Goal: Task Accomplishment & Management: Use online tool/utility

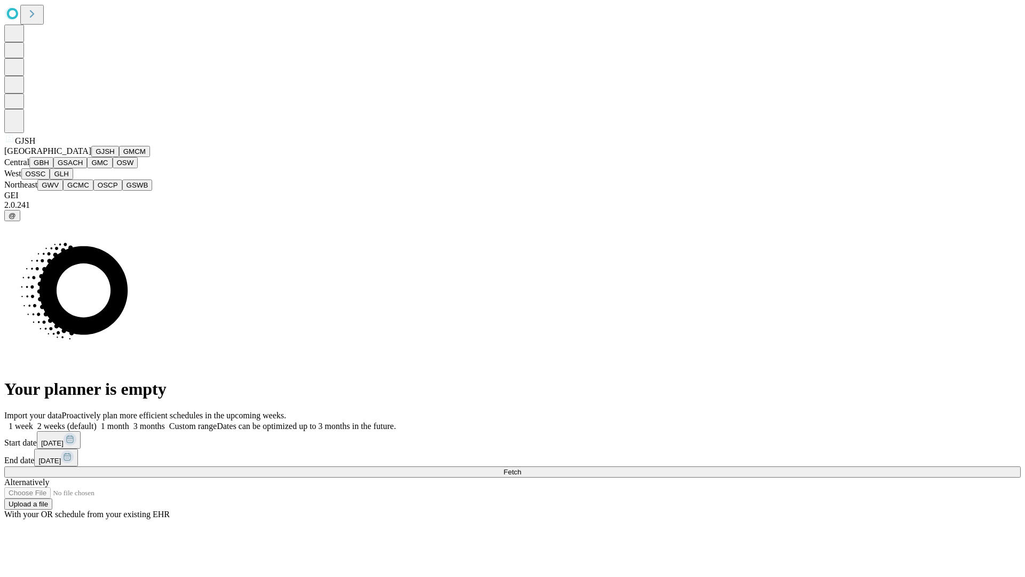
click at [91, 157] on button "GJSH" at bounding box center [105, 151] width 28 height 11
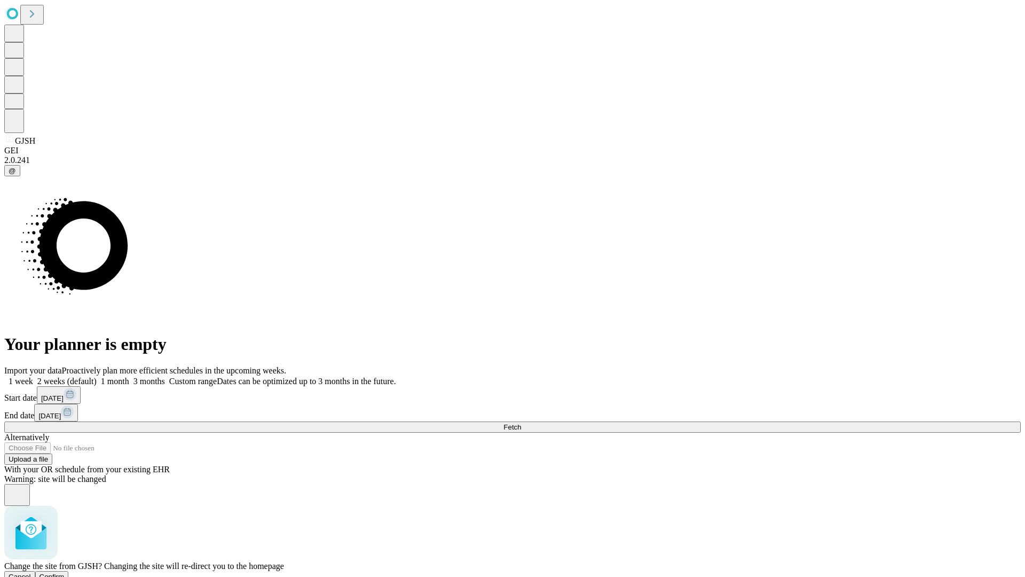
click at [65, 573] on span "Confirm" at bounding box center [52, 577] width 25 height 8
click at [129, 377] on label "1 month" at bounding box center [113, 381] width 33 height 9
click at [521, 423] on span "Fetch" at bounding box center [513, 427] width 18 height 8
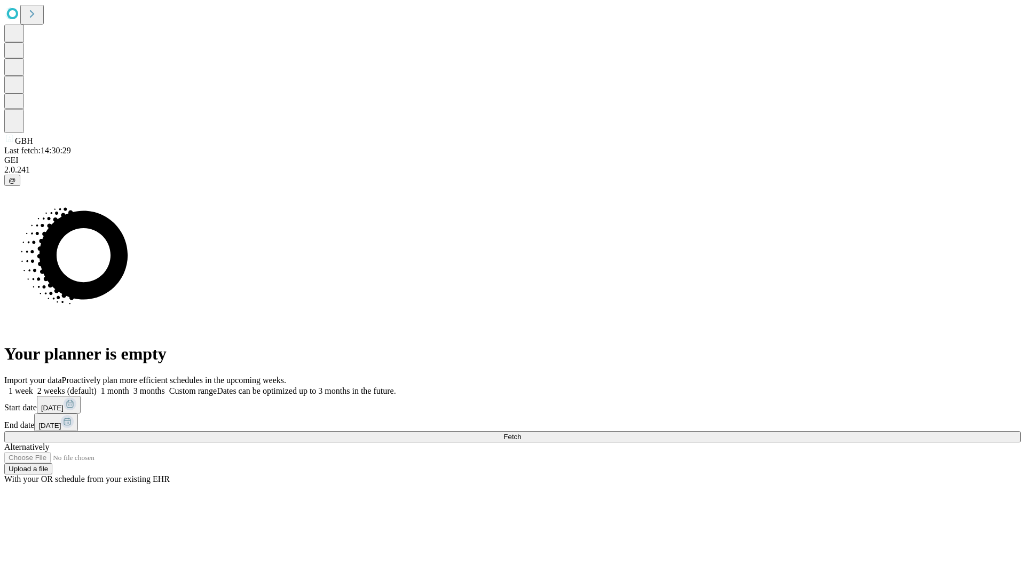
click at [129, 386] on label "1 month" at bounding box center [113, 390] width 33 height 9
click at [521, 433] on span "Fetch" at bounding box center [513, 437] width 18 height 8
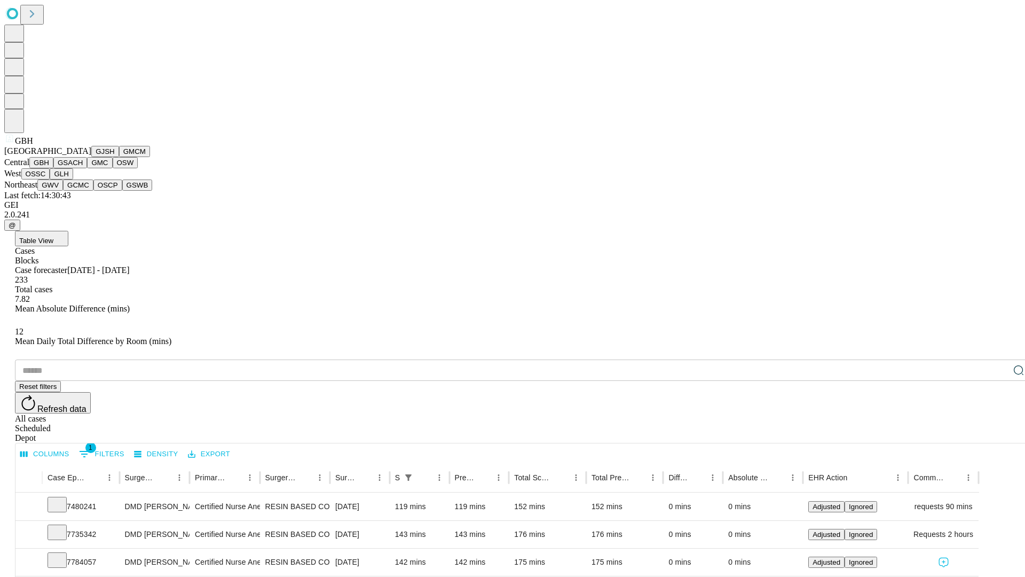
click at [83, 168] on button "GSACH" at bounding box center [70, 162] width 34 height 11
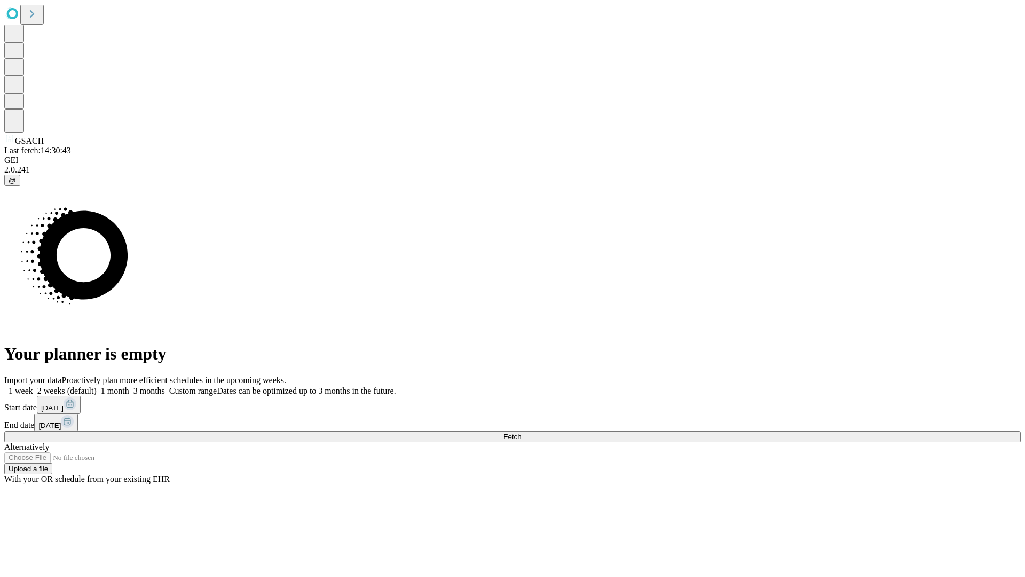
click at [129, 386] on label "1 month" at bounding box center [113, 390] width 33 height 9
click at [521, 433] on span "Fetch" at bounding box center [513, 437] width 18 height 8
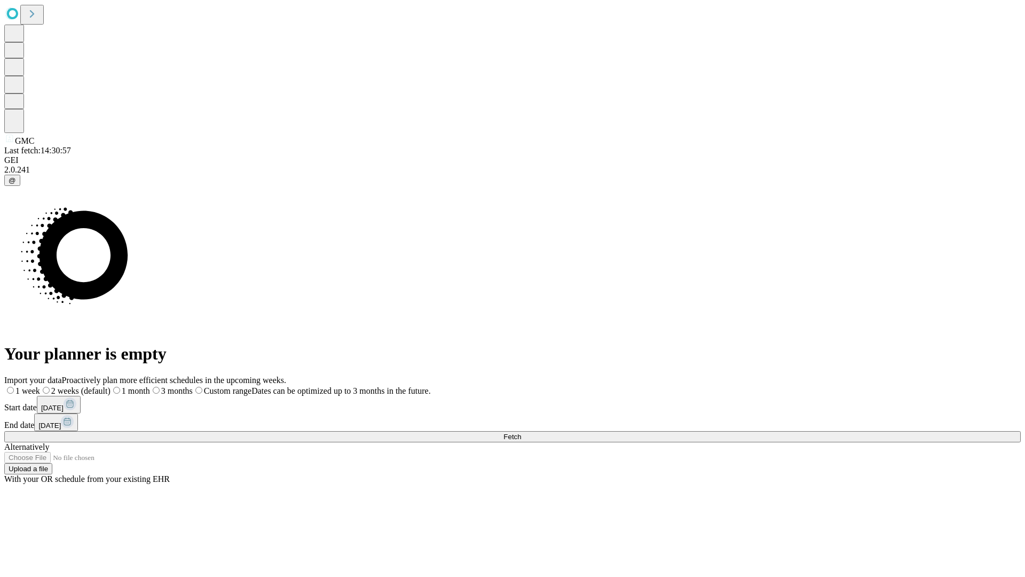
click at [150, 386] on label "1 month" at bounding box center [131, 390] width 40 height 9
click at [521, 433] on span "Fetch" at bounding box center [513, 437] width 18 height 8
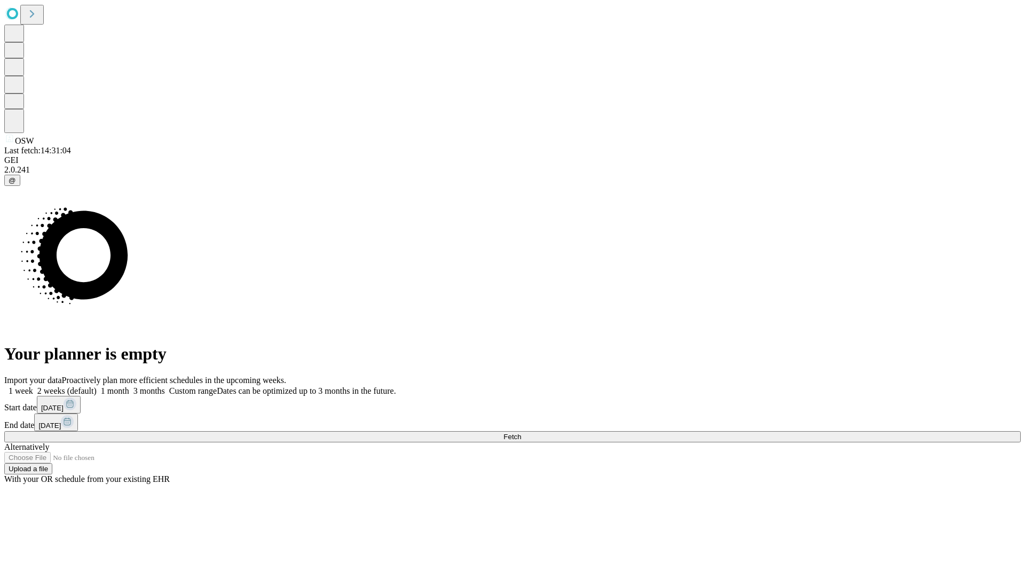
click at [129, 386] on label "1 month" at bounding box center [113, 390] width 33 height 9
click at [521, 433] on span "Fetch" at bounding box center [513, 437] width 18 height 8
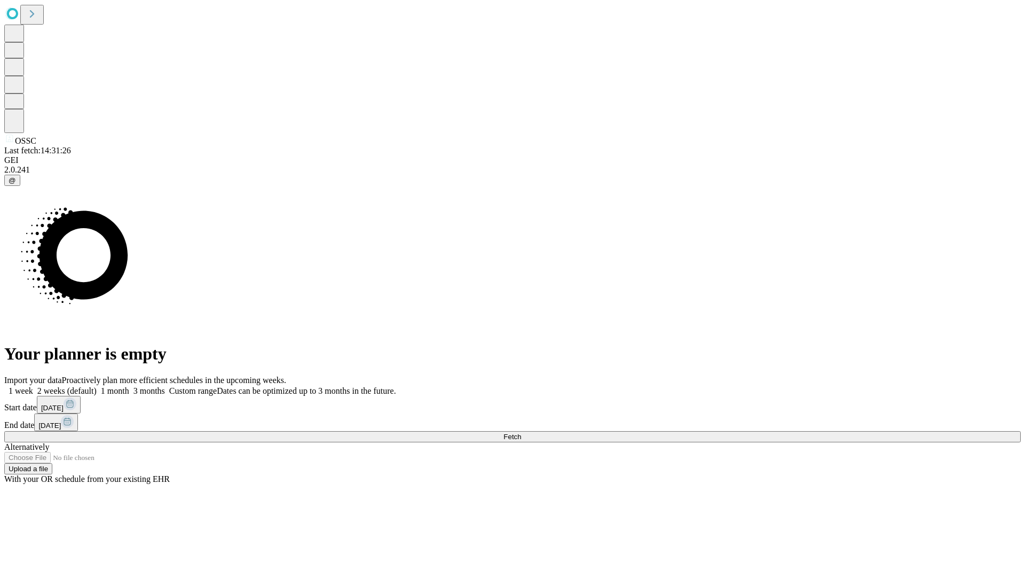
click at [129, 386] on label "1 month" at bounding box center [113, 390] width 33 height 9
click at [521, 433] on span "Fetch" at bounding box center [513, 437] width 18 height 8
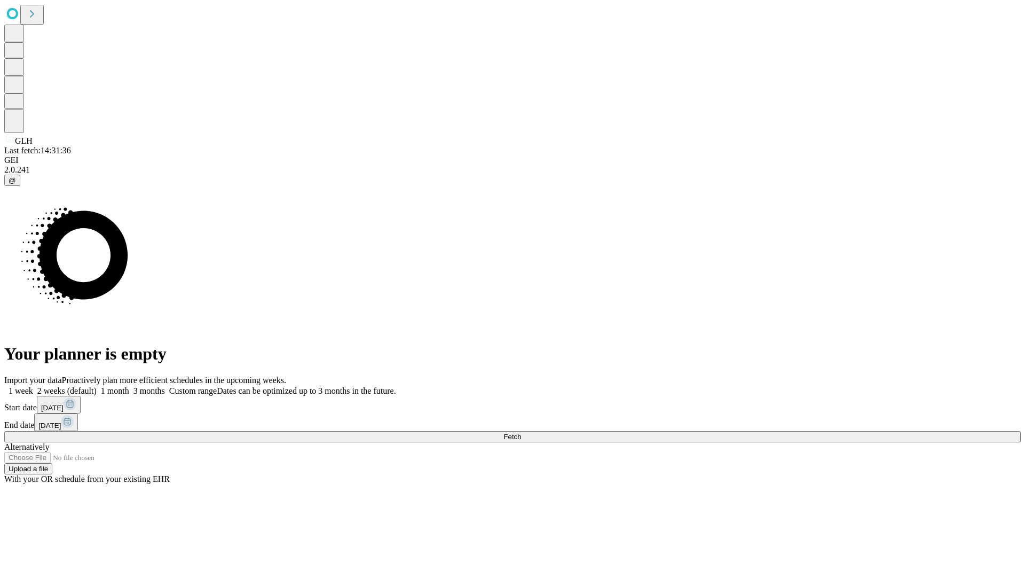
click at [521, 433] on span "Fetch" at bounding box center [513, 437] width 18 height 8
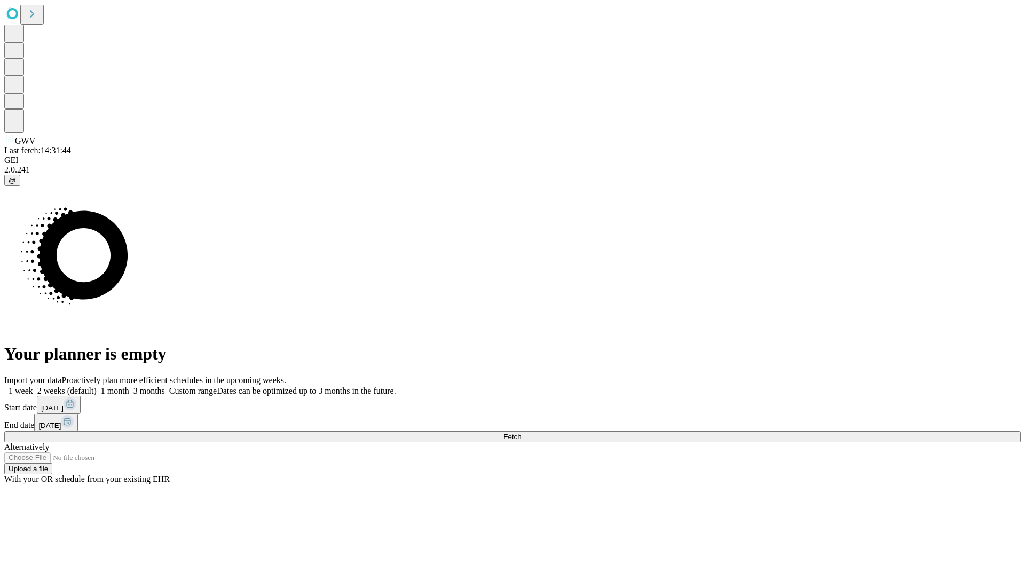
click at [129, 386] on label "1 month" at bounding box center [113, 390] width 33 height 9
click at [521, 433] on span "Fetch" at bounding box center [513, 437] width 18 height 8
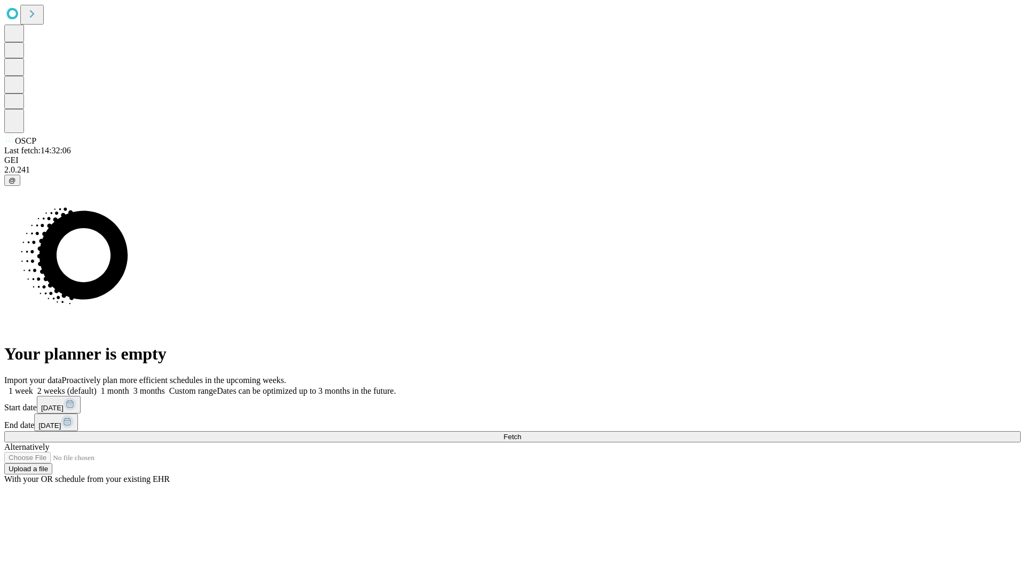
click at [129, 386] on label "1 month" at bounding box center [113, 390] width 33 height 9
click at [521, 433] on span "Fetch" at bounding box center [513, 437] width 18 height 8
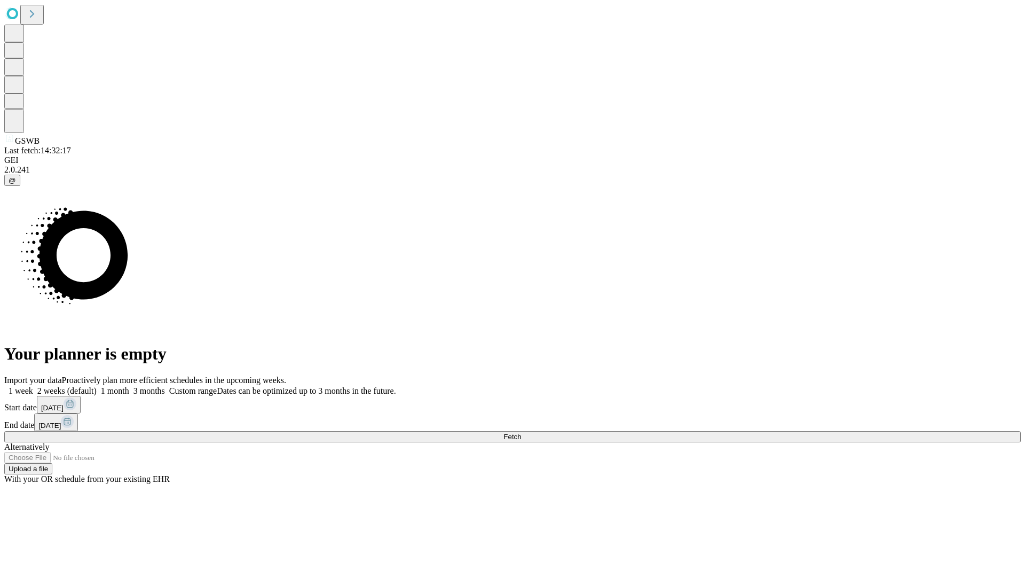
click at [129, 386] on label "1 month" at bounding box center [113, 390] width 33 height 9
click at [521, 433] on span "Fetch" at bounding box center [513, 437] width 18 height 8
